Goal: Information Seeking & Learning: Learn about a topic

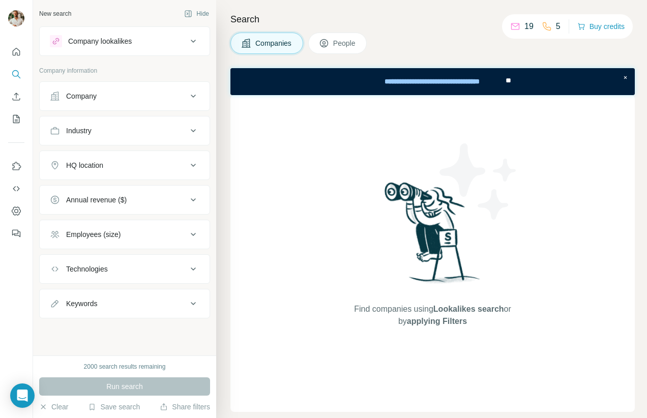
click at [156, 49] on button "Company lookalikes" at bounding box center [125, 41] width 170 height 24
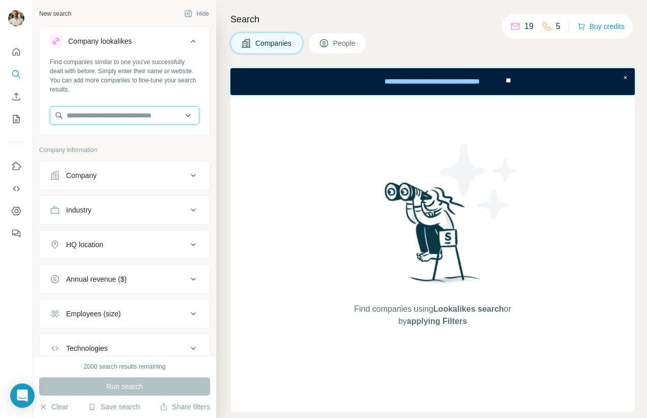
click at [119, 113] on input "text" at bounding box center [125, 115] width 150 height 18
click at [137, 74] on div "Find companies similar to one you've successfully dealt with before. Simply ent…" at bounding box center [125, 76] width 150 height 37
click at [120, 180] on div "Company" at bounding box center [118, 176] width 137 height 10
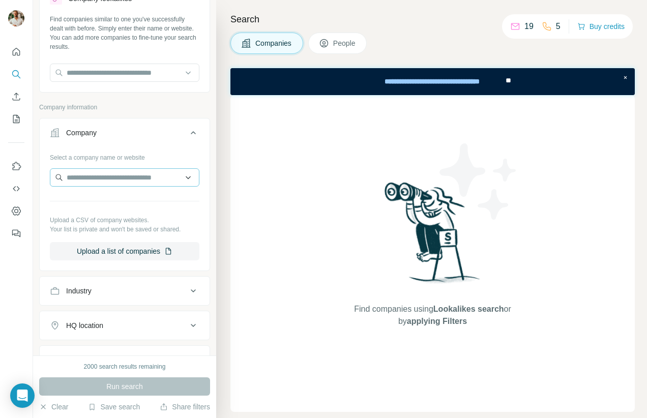
scroll to position [42, 0]
click at [118, 179] on input "text" at bounding box center [125, 178] width 150 height 18
click at [115, 140] on button "Company" at bounding box center [125, 136] width 170 height 29
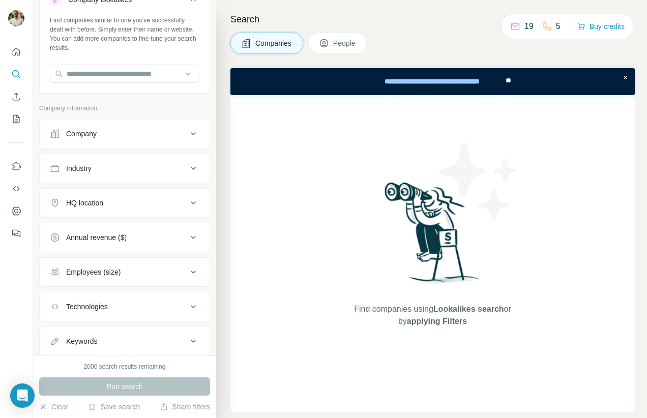
click at [99, 164] on div "Industry" at bounding box center [118, 168] width 137 height 10
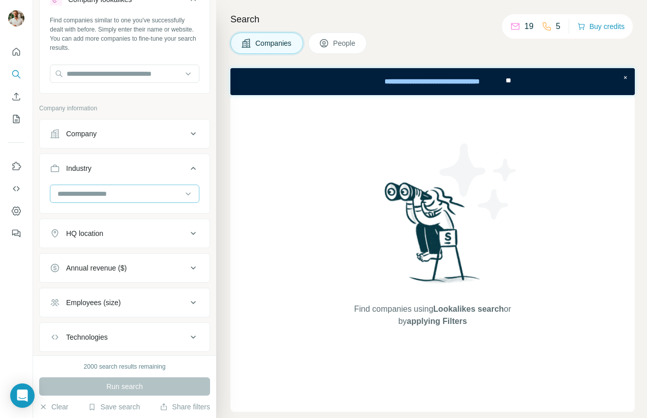
click at [98, 191] on input at bounding box center [119, 193] width 126 height 11
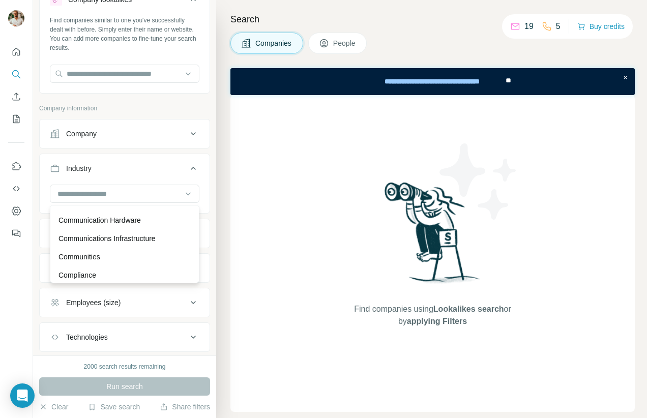
scroll to position [1904, 0]
click at [103, 193] on input at bounding box center [119, 193] width 126 height 11
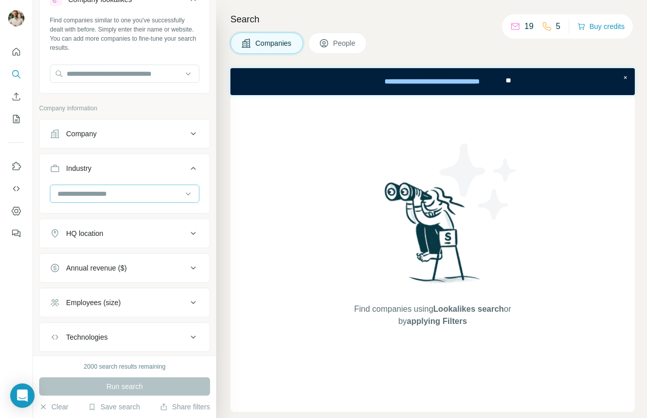
click at [103, 193] on input at bounding box center [119, 193] width 126 height 11
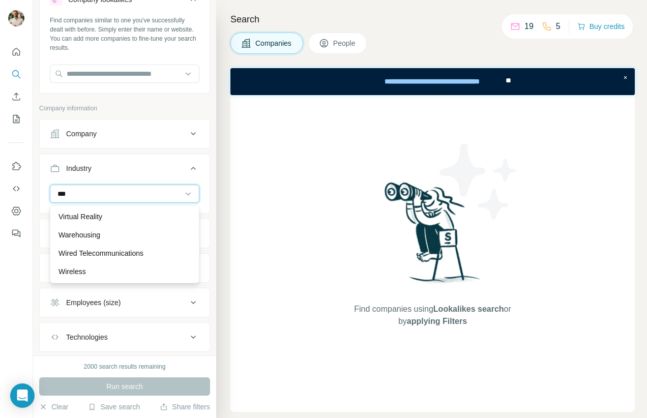
scroll to position [147, 0]
type input "***"
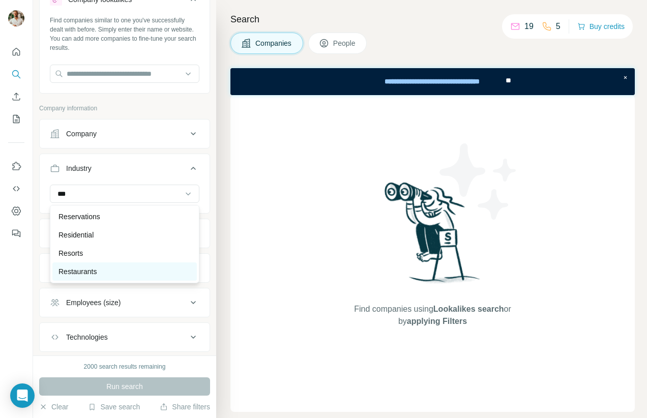
click at [108, 269] on div "Restaurants" at bounding box center [125, 272] width 132 height 10
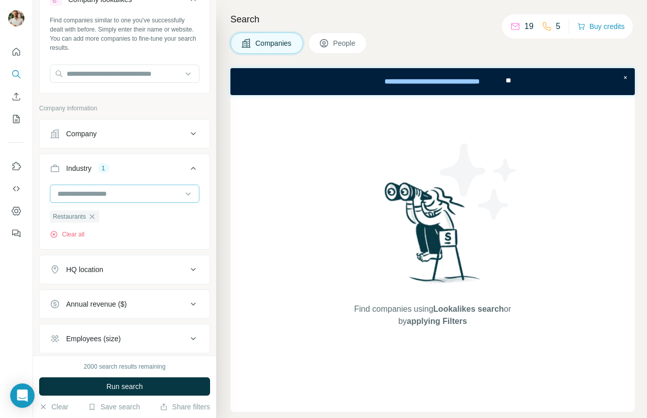
click at [107, 194] on input at bounding box center [119, 193] width 126 height 11
click at [80, 190] on input at bounding box center [119, 193] width 126 height 11
click at [78, 194] on input at bounding box center [119, 193] width 126 height 11
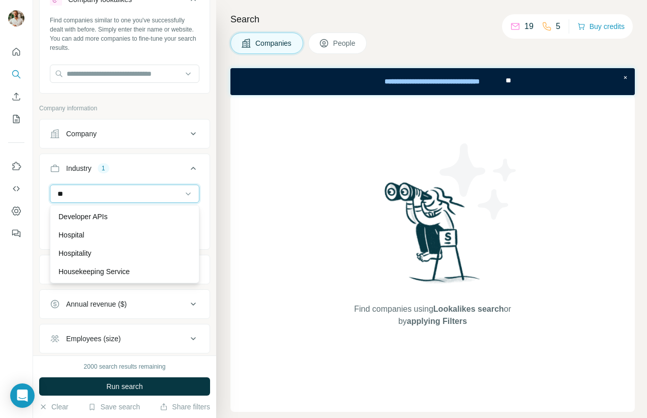
type input "*"
click at [37, 194] on div "New search Hide Company lookalikes Find companies similar to one you've success…" at bounding box center [124, 178] width 183 height 356
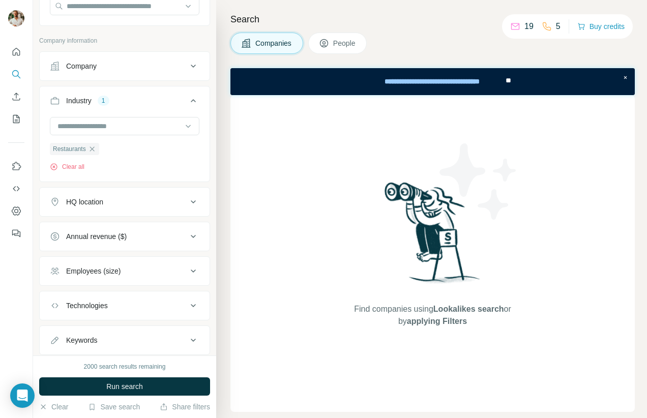
scroll to position [115, 0]
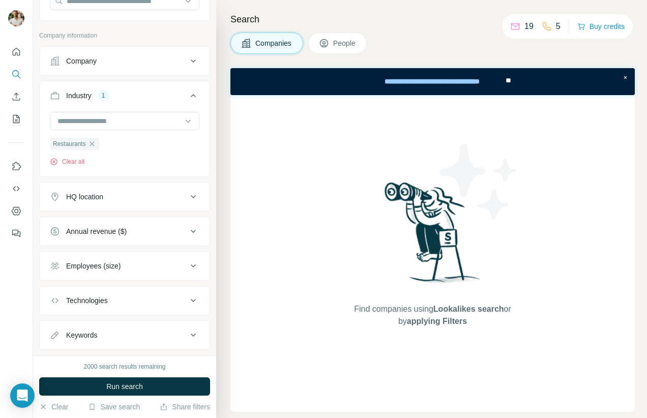
click at [92, 200] on div "HQ location" at bounding box center [84, 197] width 37 height 10
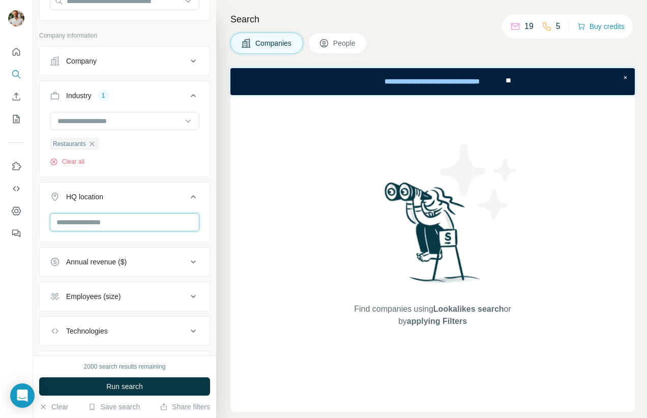
click at [73, 225] on input "text" at bounding box center [125, 222] width 150 height 18
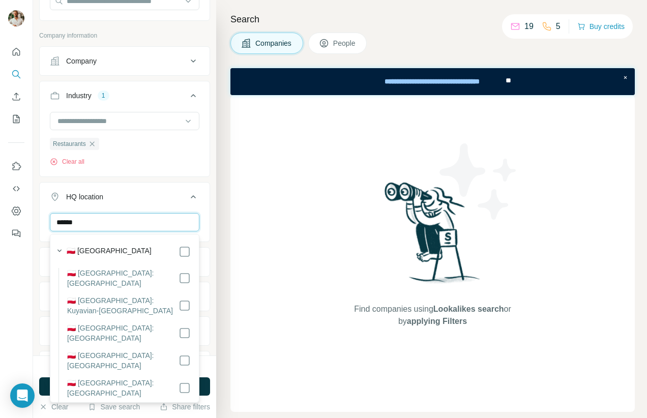
type input "******"
click at [99, 250] on label "🇵🇱 [GEOGRAPHIC_DATA]" at bounding box center [109, 252] width 85 height 12
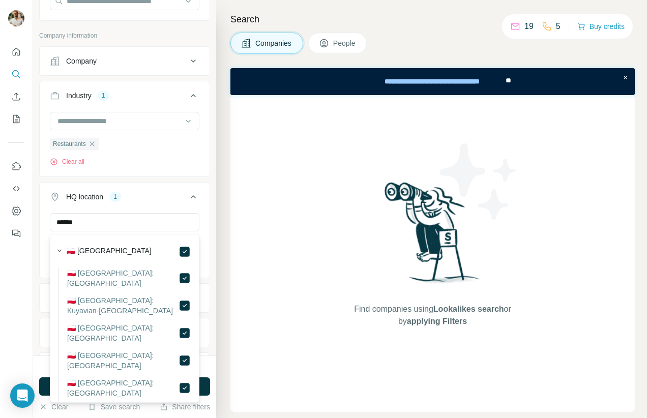
click at [43, 239] on div "****** [GEOGRAPHIC_DATA] Clear all" at bounding box center [125, 244] width 170 height 63
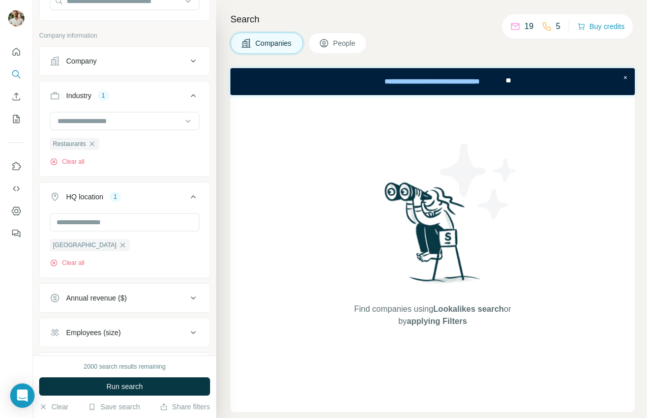
click at [100, 297] on div "Annual revenue ($)" at bounding box center [96, 298] width 61 height 10
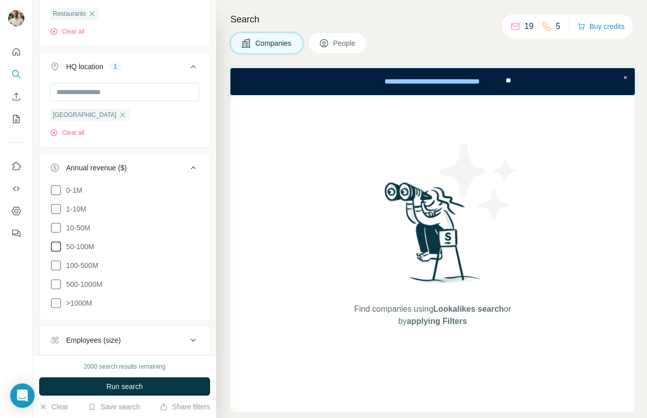
scroll to position [340, 0]
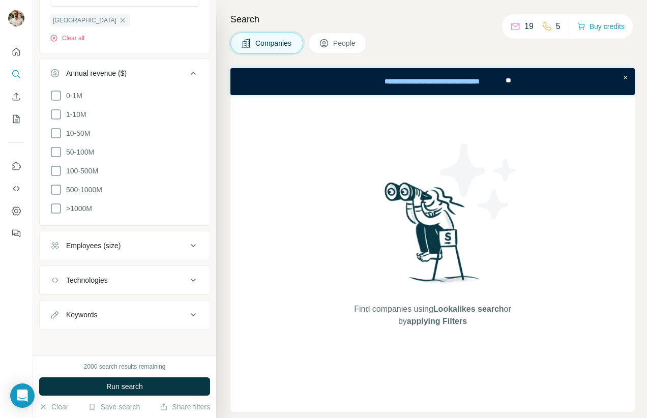
click at [103, 236] on button "Employees (size)" at bounding box center [125, 246] width 170 height 24
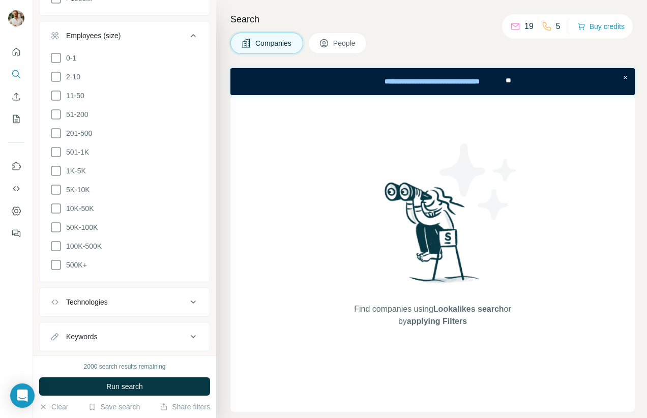
click at [94, 297] on div "Technologies" at bounding box center [87, 302] width 42 height 10
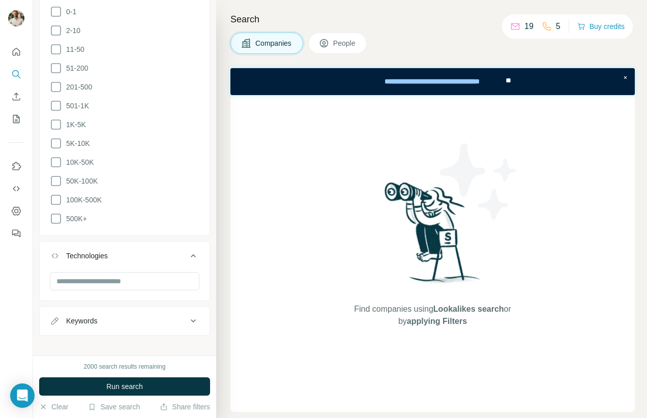
click at [90, 316] on div "Keywords" at bounding box center [81, 321] width 31 height 10
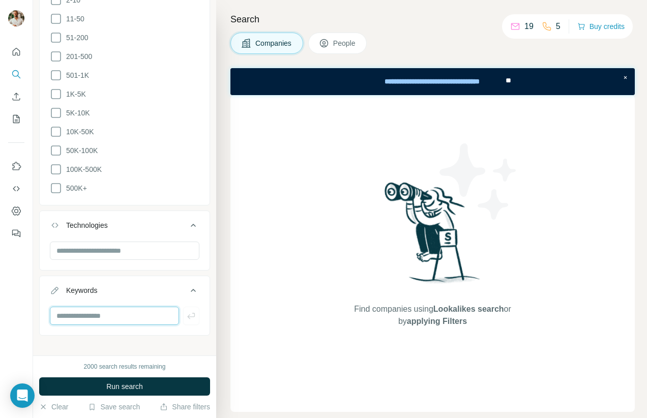
click at [89, 307] on input "text" at bounding box center [114, 316] width 129 height 18
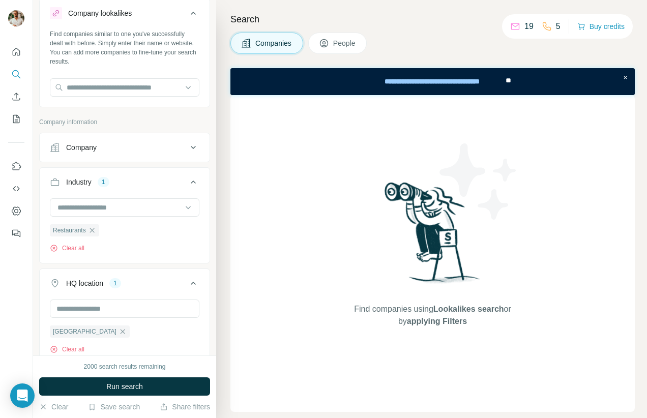
scroll to position [26, 0]
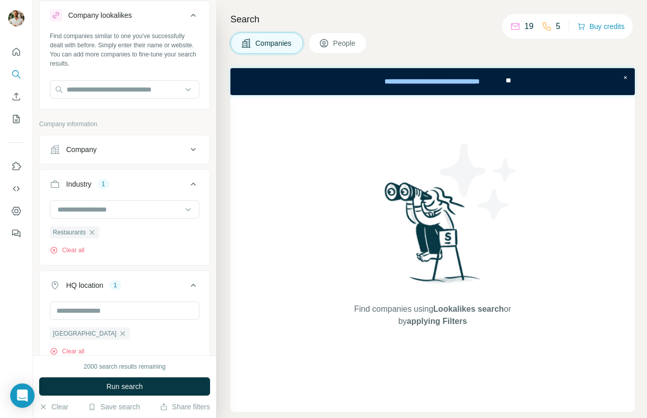
click at [92, 150] on div "Company" at bounding box center [81, 150] width 31 height 10
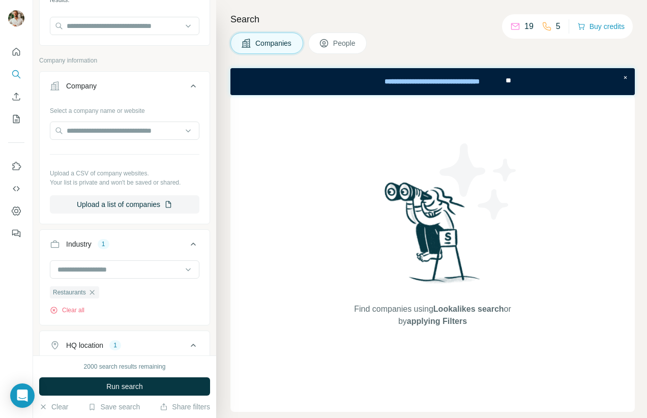
scroll to position [0, 0]
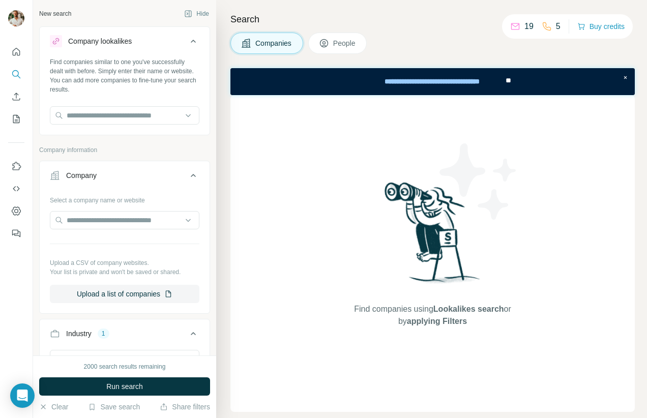
click at [357, 38] on span "People" at bounding box center [344, 43] width 23 height 10
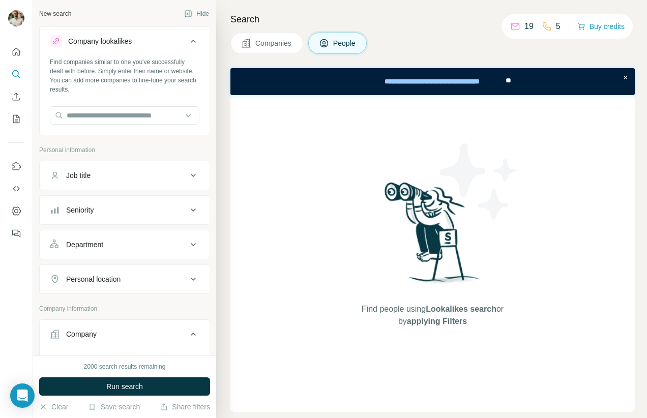
click at [108, 175] on div "Job title" at bounding box center [118, 176] width 137 height 10
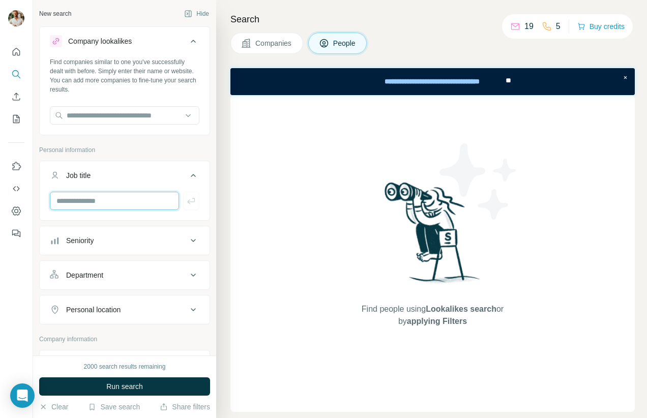
click at [96, 208] on input "text" at bounding box center [114, 201] width 129 height 18
click at [89, 255] on div "Seniority" at bounding box center [124, 241] width 171 height 30
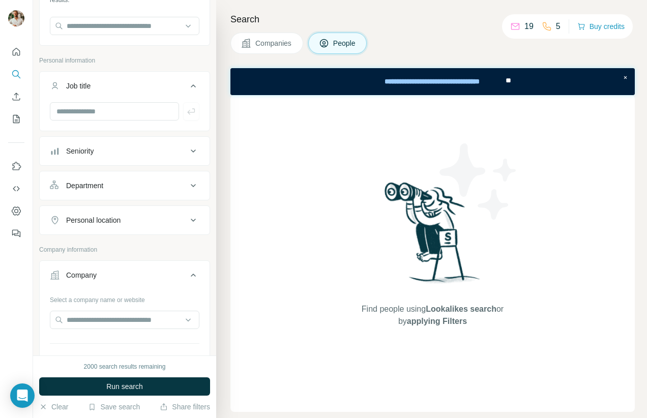
scroll to position [90, 0]
click at [105, 146] on div "Seniority" at bounding box center [118, 151] width 137 height 10
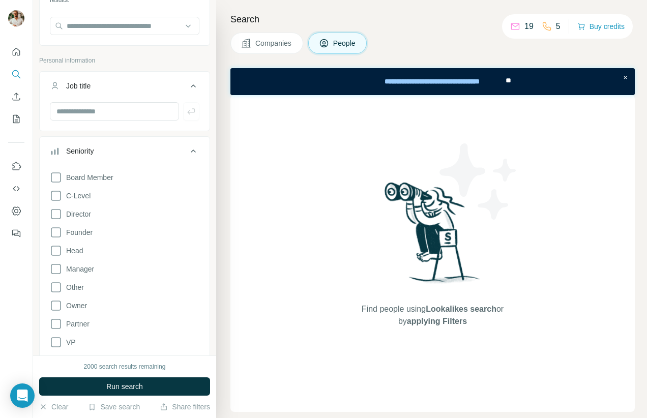
click at [105, 146] on div "Seniority" at bounding box center [118, 151] width 137 height 10
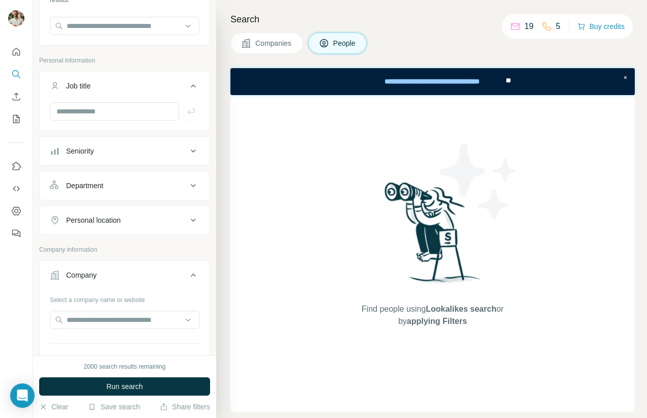
click at [96, 151] on div "Seniority" at bounding box center [118, 151] width 137 height 10
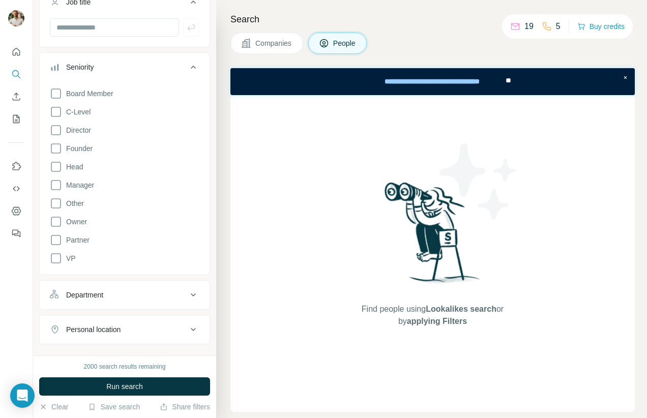
scroll to position [174, 0]
click at [77, 166] on span "Head" at bounding box center [72, 166] width 21 height 10
click at [83, 129] on span "Director" at bounding box center [76, 130] width 29 height 10
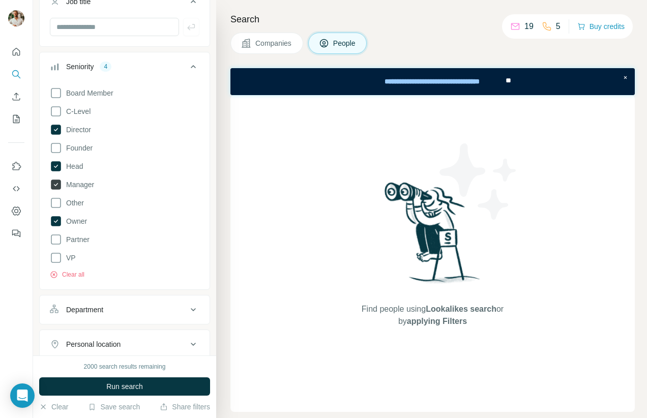
click at [75, 190] on label "Manager" at bounding box center [72, 185] width 44 height 12
click at [84, 130] on span "Director" at bounding box center [76, 130] width 29 height 10
click at [78, 128] on span "Director" at bounding box center [76, 130] width 29 height 10
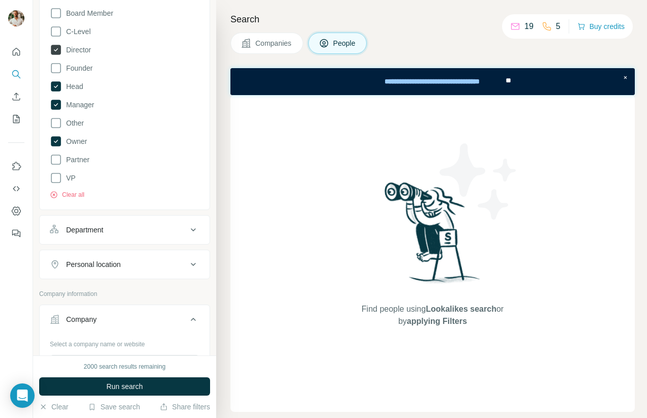
scroll to position [255, 0]
click at [93, 233] on div "Department" at bounding box center [84, 229] width 37 height 10
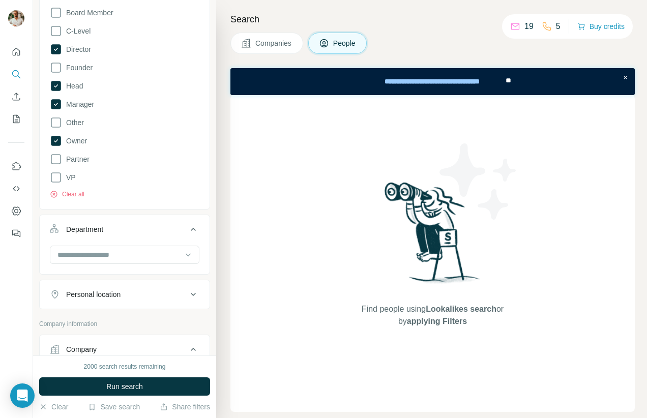
scroll to position [345, 0]
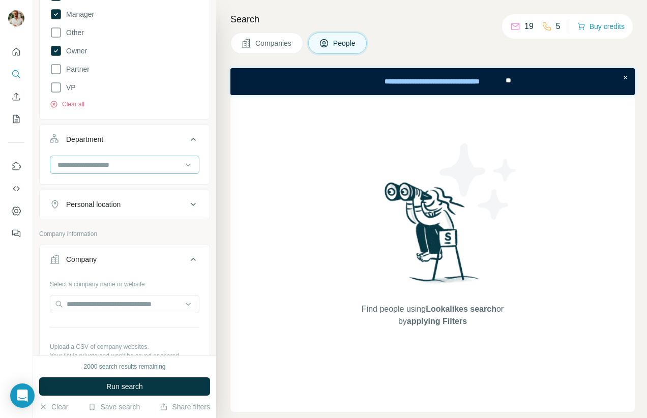
click at [89, 171] on div at bounding box center [119, 164] width 126 height 17
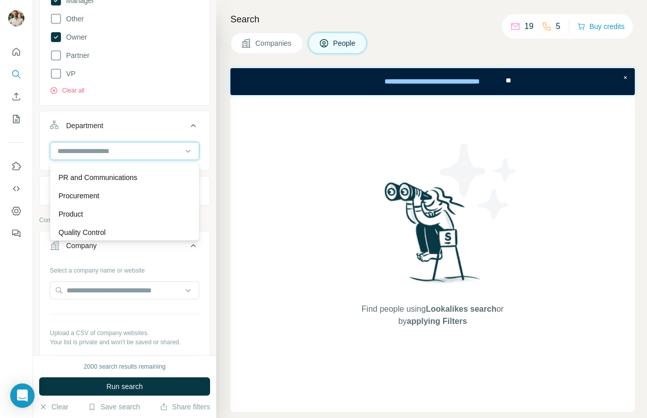
scroll to position [272, 0]
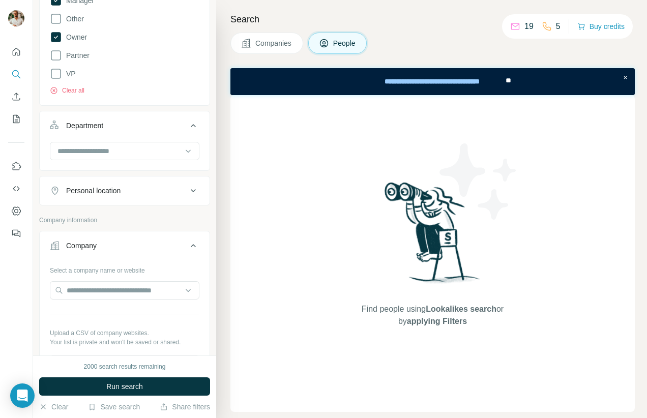
click at [81, 185] on button "Personal location" at bounding box center [125, 191] width 170 height 24
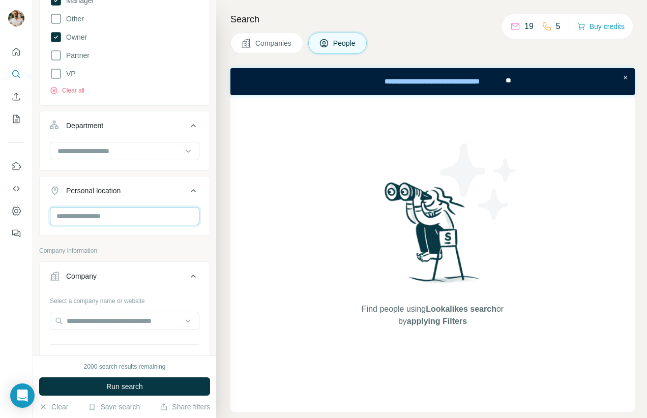
click at [82, 210] on input "text" at bounding box center [125, 216] width 150 height 18
click at [84, 215] on input "********" at bounding box center [125, 216] width 150 height 18
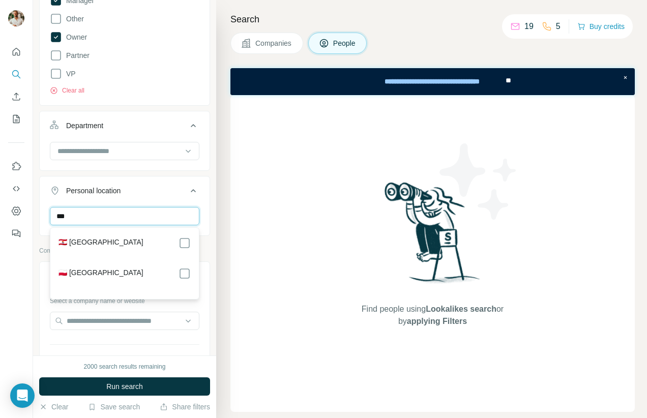
type input "***"
click at [102, 276] on div "🇵🇱 [GEOGRAPHIC_DATA]" at bounding box center [125, 274] width 132 height 12
click at [86, 274] on label "🇵🇱 [GEOGRAPHIC_DATA]" at bounding box center [101, 274] width 85 height 12
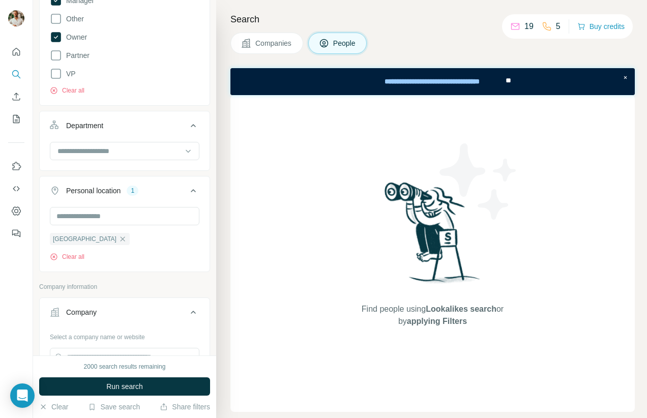
click at [104, 387] on button "Run search" at bounding box center [124, 387] width 171 height 18
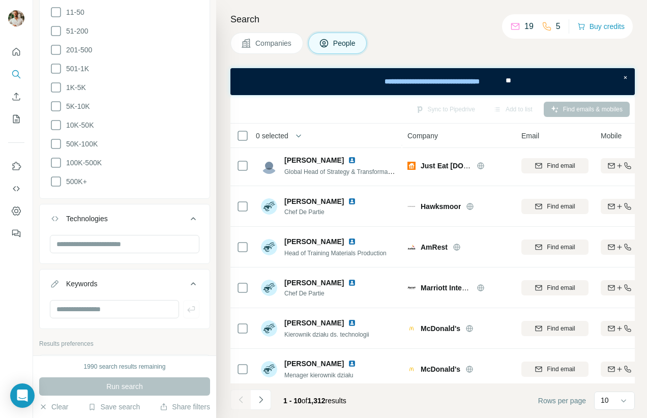
scroll to position [1283, 0]
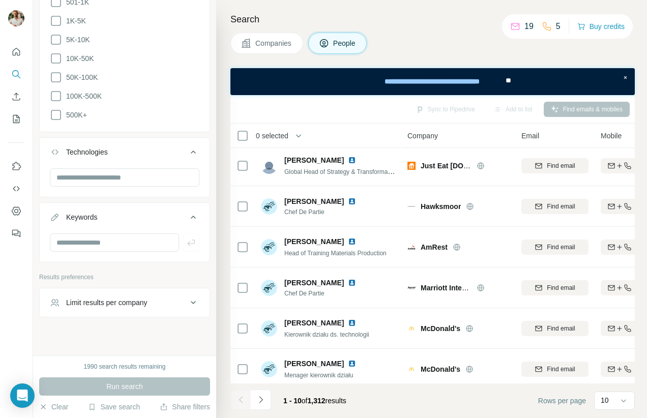
click at [148, 298] on div "Limit results per company" at bounding box center [106, 303] width 81 height 10
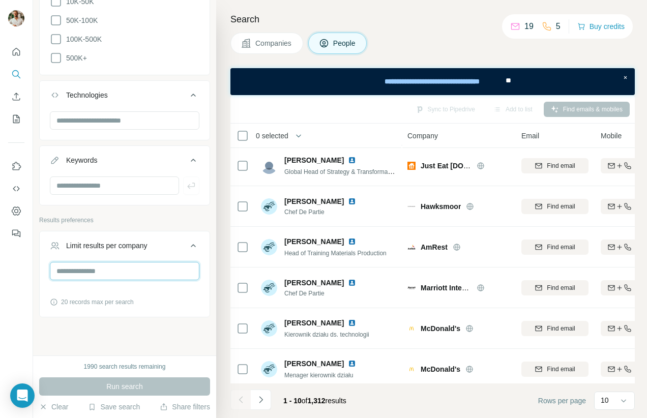
click at [115, 263] on input "number" at bounding box center [125, 271] width 150 height 18
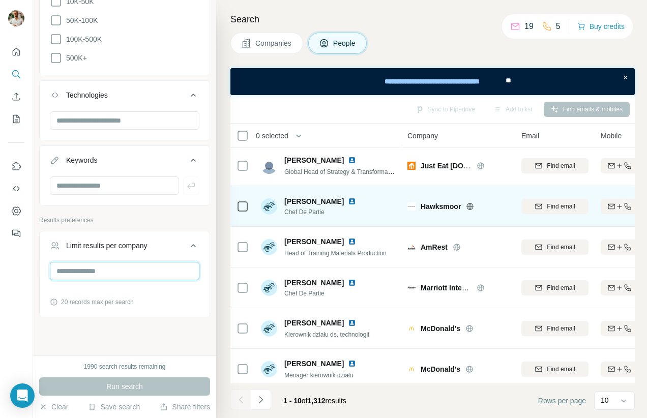
scroll to position [172, 0]
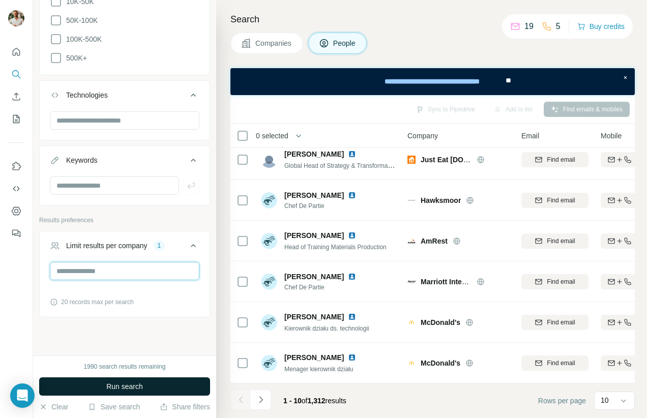
type input "*"
click at [138, 392] on button "Run search" at bounding box center [124, 387] width 171 height 18
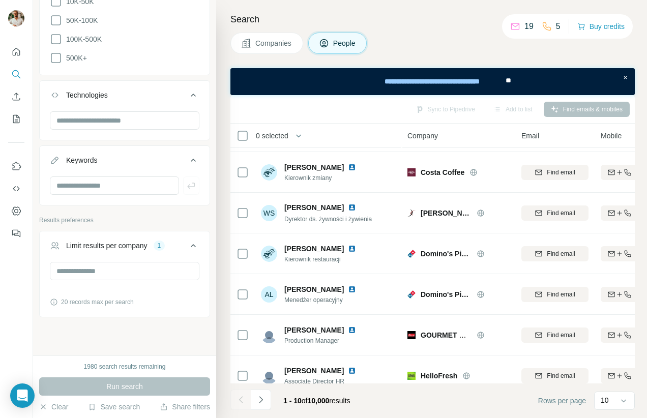
scroll to position [172, 0]
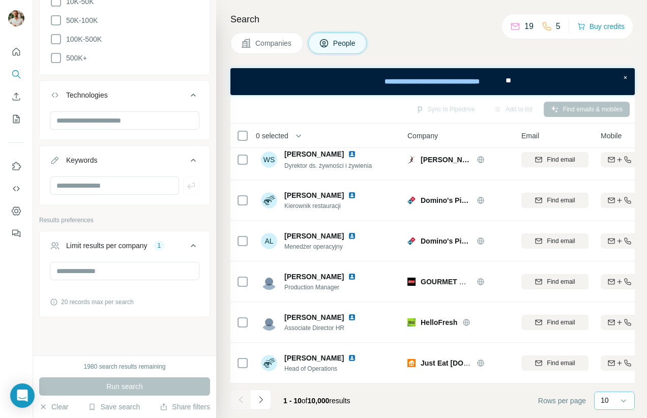
click at [605, 402] on p "10" at bounding box center [605, 400] width 8 height 10
click at [618, 321] on div "60" at bounding box center [614, 319] width 23 height 10
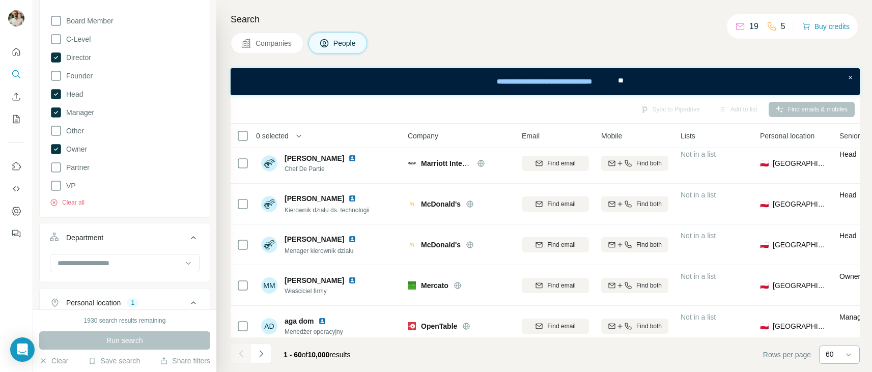
scroll to position [261, 0]
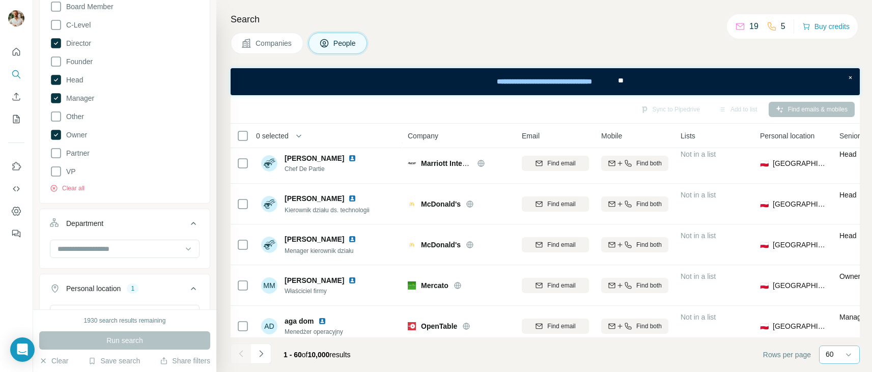
click at [61, 40] on icon at bounding box center [56, 43] width 12 height 12
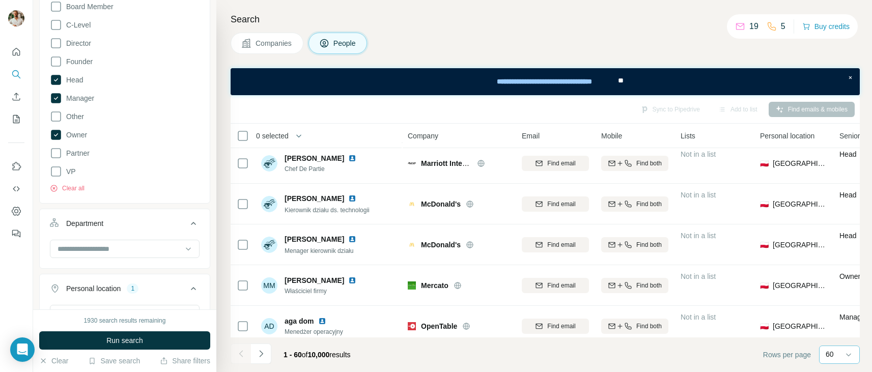
click at [58, 103] on icon at bounding box center [56, 98] width 10 height 10
click at [113, 341] on span "Run search" at bounding box center [124, 340] width 37 height 10
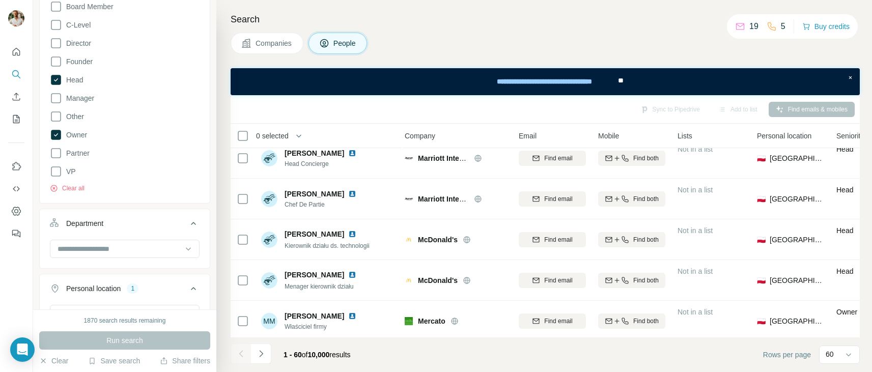
scroll to position [0, 3]
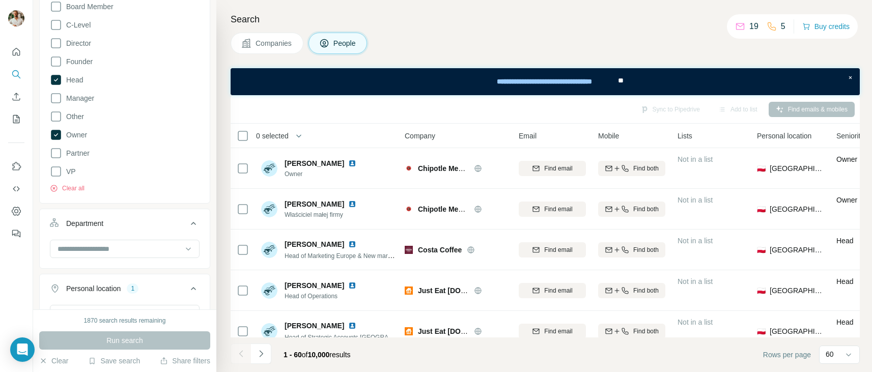
click at [647, 107] on div "Sync to Pipedrive Add to list Find emails & mobiles" at bounding box center [545, 109] width 619 height 18
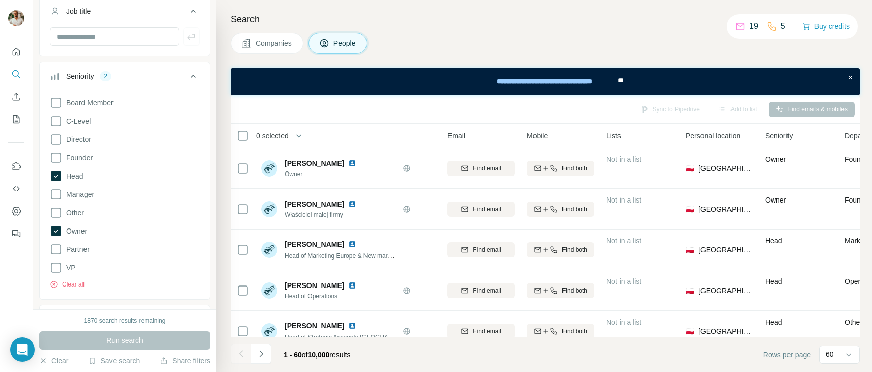
scroll to position [167, 0]
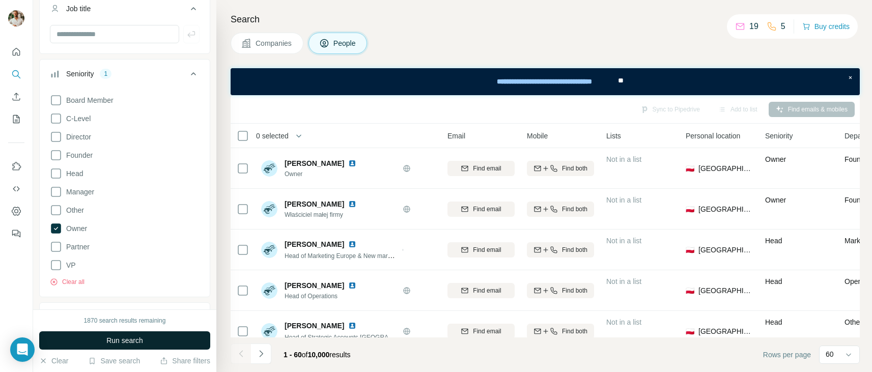
click at [152, 341] on button "Run search" at bounding box center [124, 340] width 171 height 18
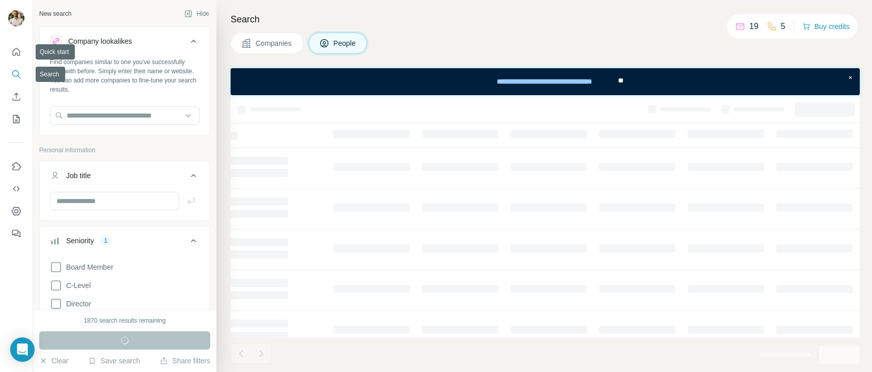
click at [17, 72] on icon "Search" at bounding box center [16, 74] width 10 height 10
click at [18, 56] on icon "Quick start" at bounding box center [16, 52] width 10 height 10
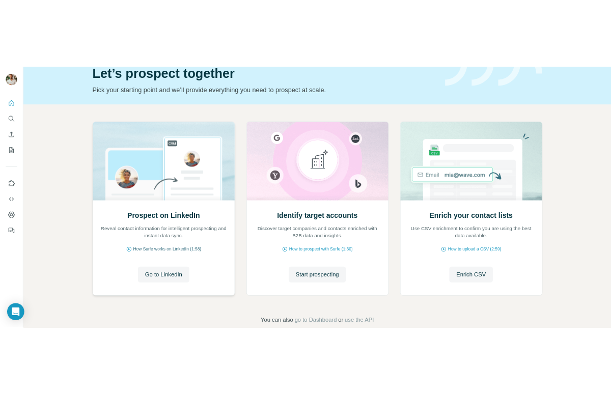
scroll to position [68, 0]
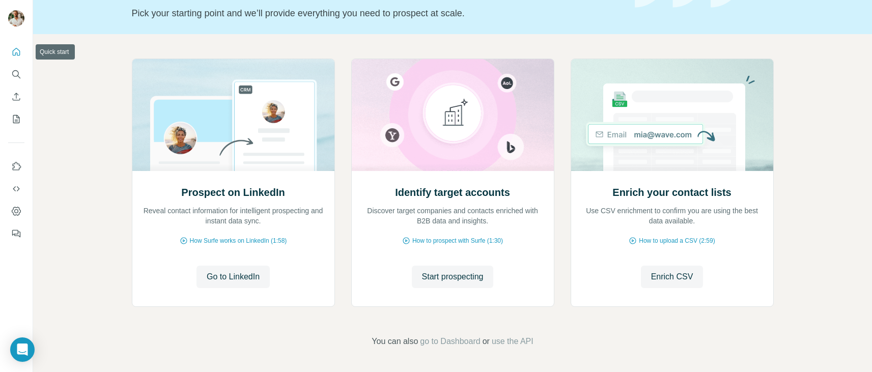
click at [19, 56] on icon "Quick start" at bounding box center [16, 52] width 10 height 10
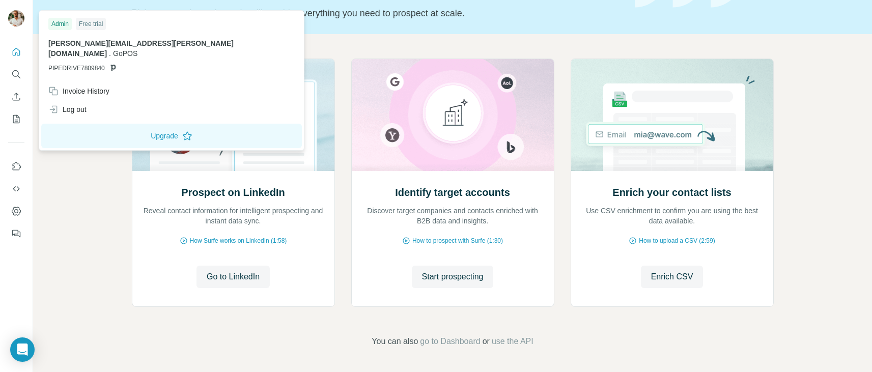
click at [98, 26] on div "Free trial" at bounding box center [91, 24] width 30 height 12
click at [13, 8] on div at bounding box center [18, 20] width 30 height 34
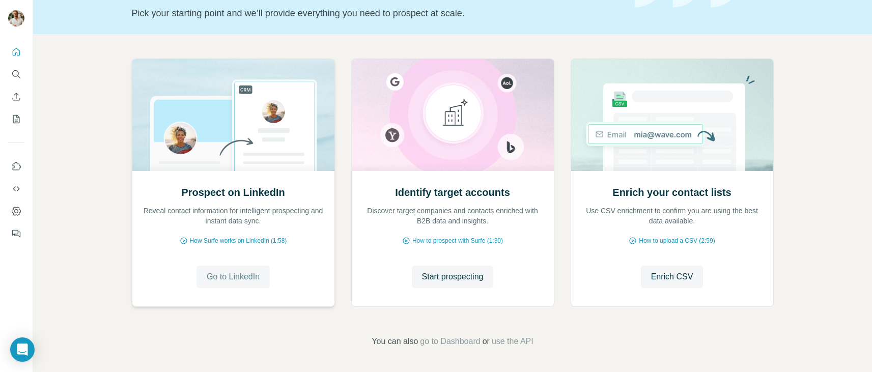
click at [236, 279] on span "Go to LinkedIn" at bounding box center [233, 277] width 53 height 12
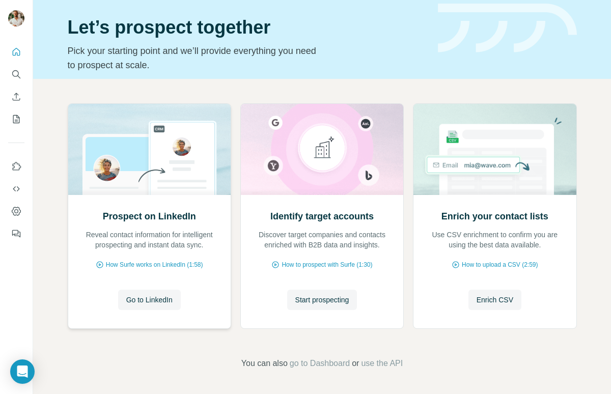
scroll to position [23, 0]
click at [15, 163] on icon "Use Surfe on LinkedIn" at bounding box center [16, 166] width 10 height 10
click at [26, 216] on div at bounding box center [16, 140] width 33 height 206
click at [22, 210] on button "Dashboard" at bounding box center [16, 211] width 16 height 18
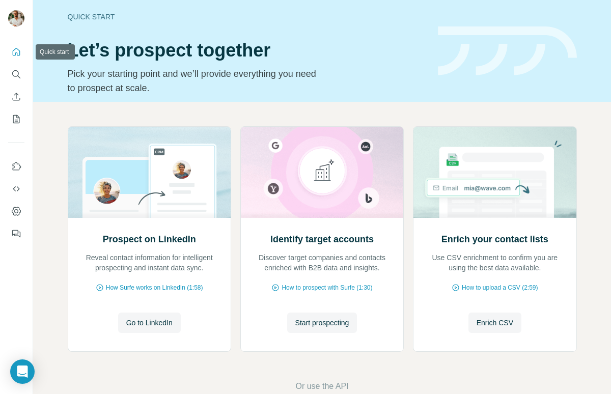
click at [21, 52] on button "Quick start" at bounding box center [16, 52] width 16 height 18
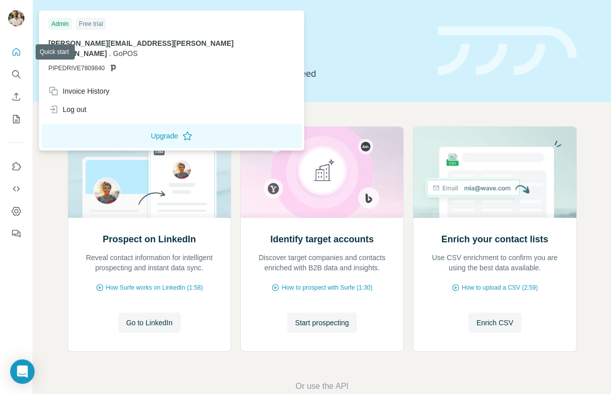
click at [19, 30] on div at bounding box center [18, 20] width 30 height 34
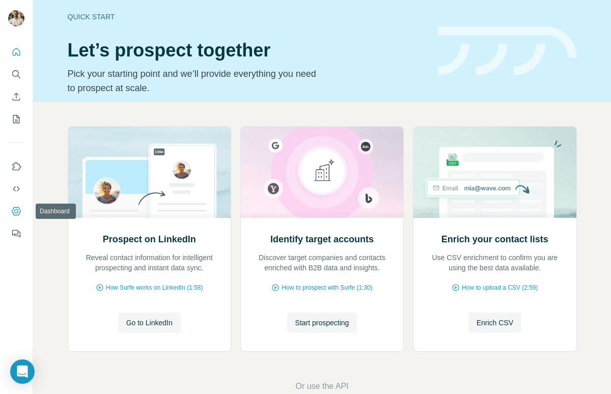
click at [21, 208] on button "Dashboard" at bounding box center [16, 211] width 16 height 18
